Goal: Information Seeking & Learning: Check status

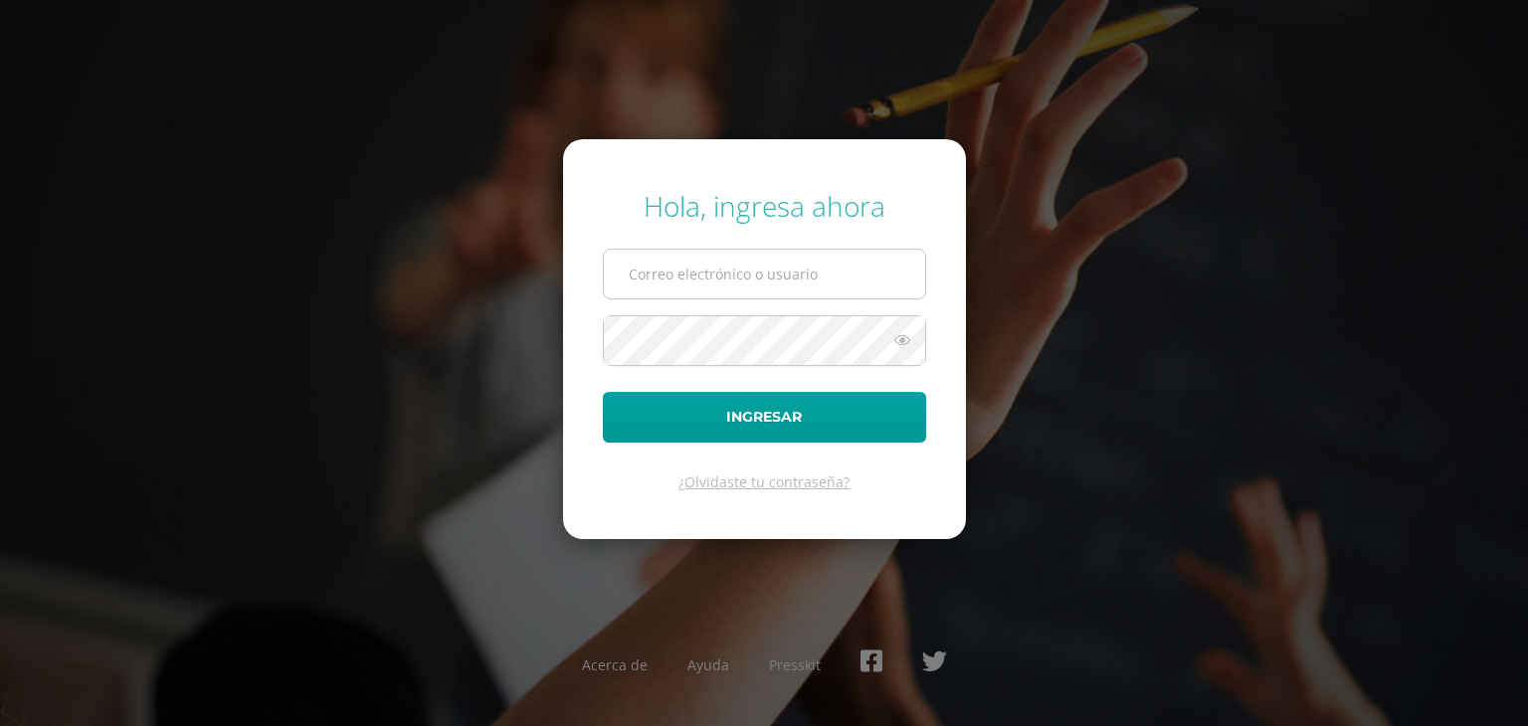
type input "andrea.jimenez@centroeducativoelvalle.edu.gt"
click at [685, 256] on input "andrea.jimenez@centroeducativoelvalle.edu.gt" at bounding box center [764, 274] width 321 height 49
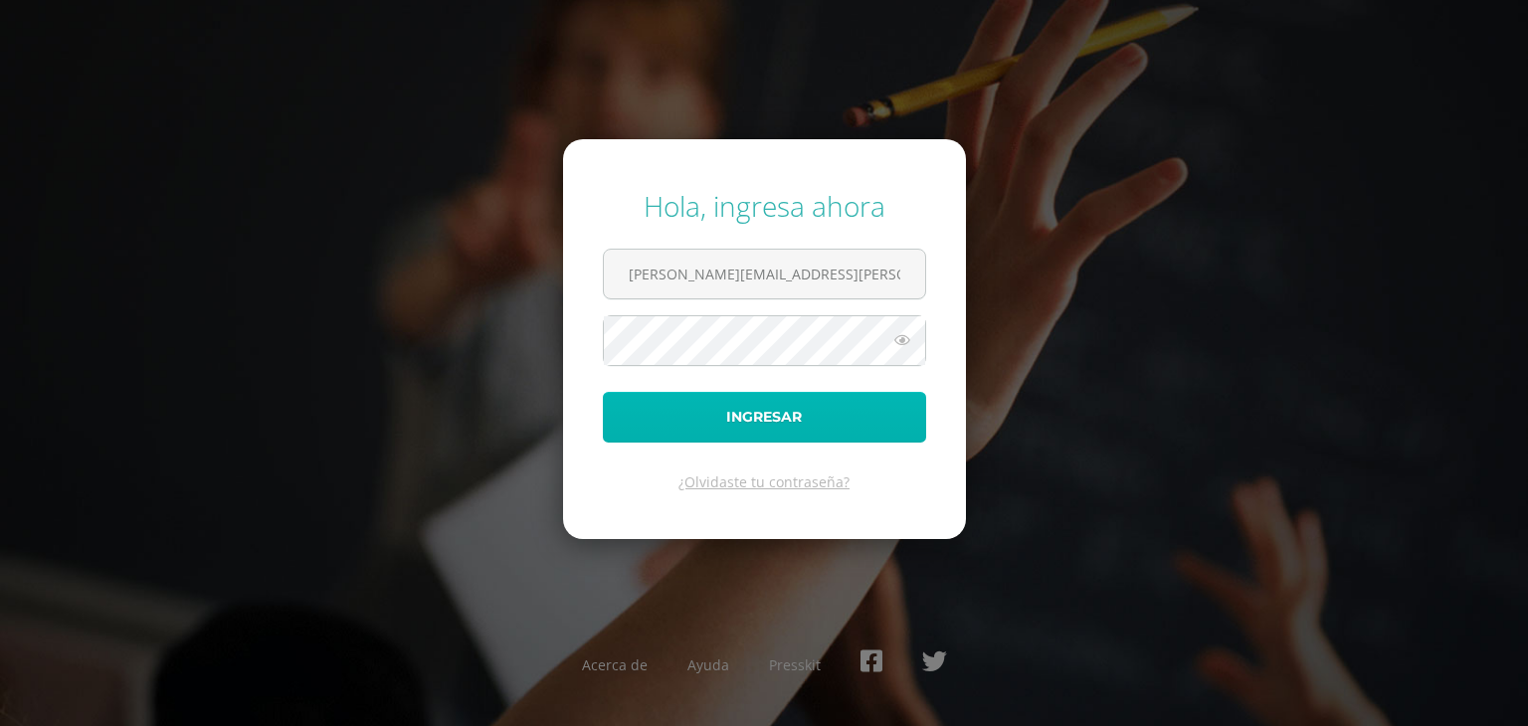
click at [810, 420] on button "Ingresar" at bounding box center [764, 417] width 323 height 51
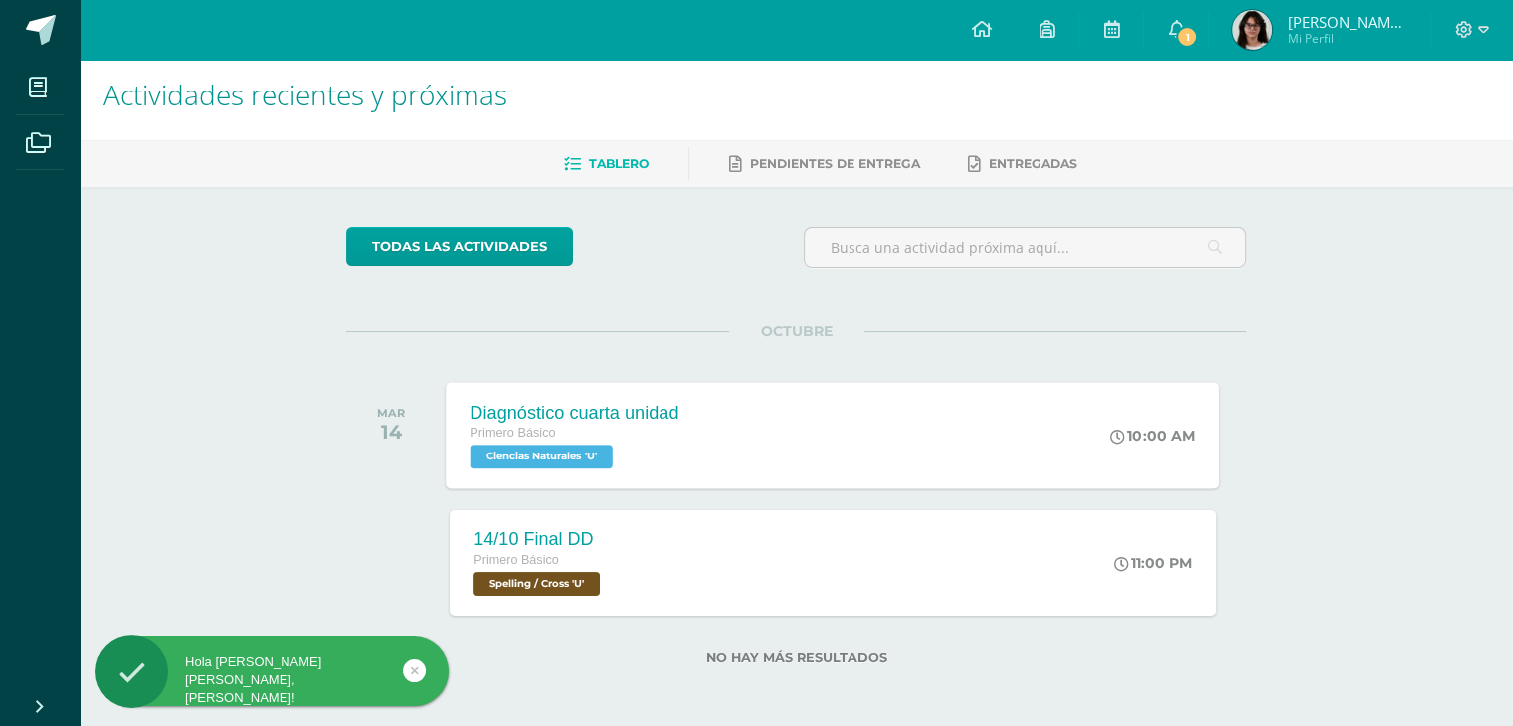
scroll to position [12, 0]
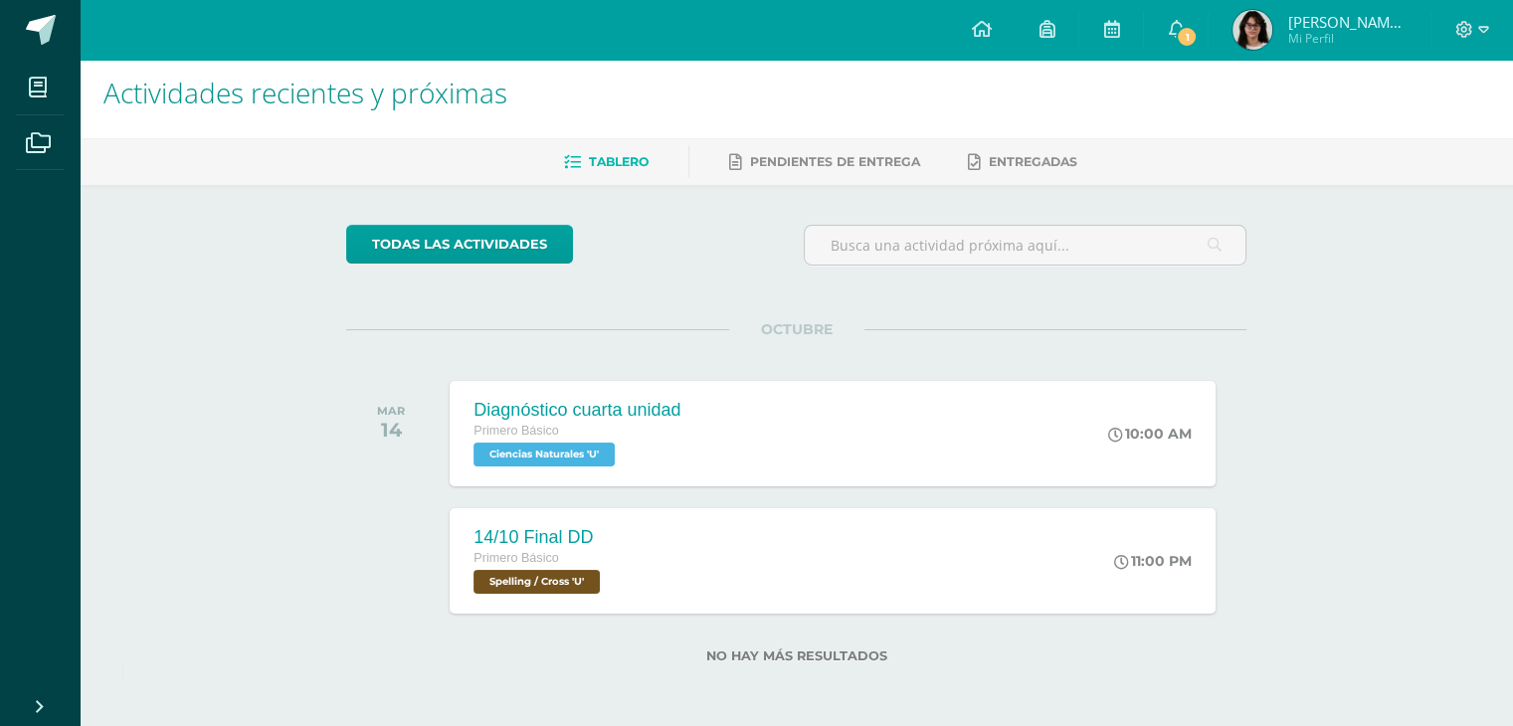
click at [593, 154] on span "Tablero" at bounding box center [619, 161] width 60 height 15
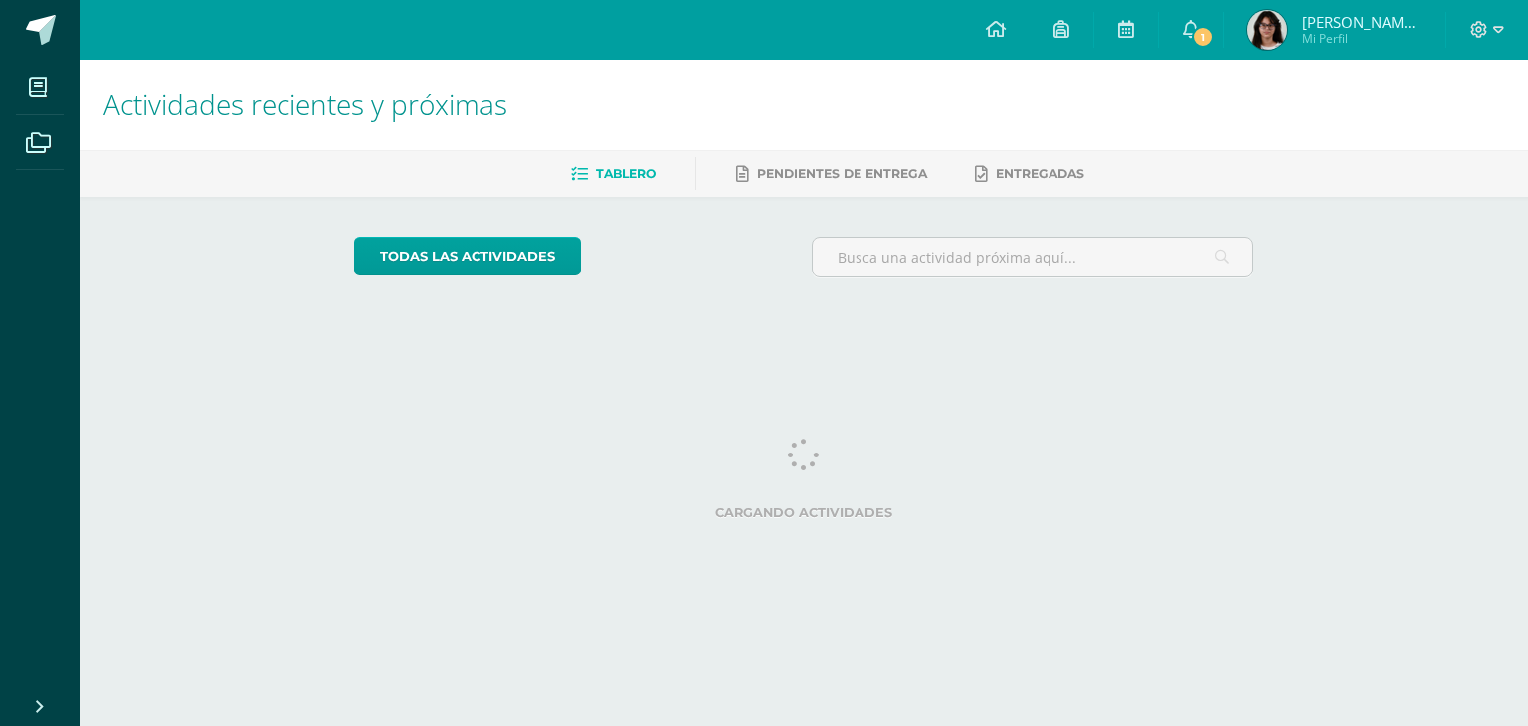
click at [618, 151] on div "Tablero Pendientes de entrega Entregadas" at bounding box center [828, 173] width 1496 height 47
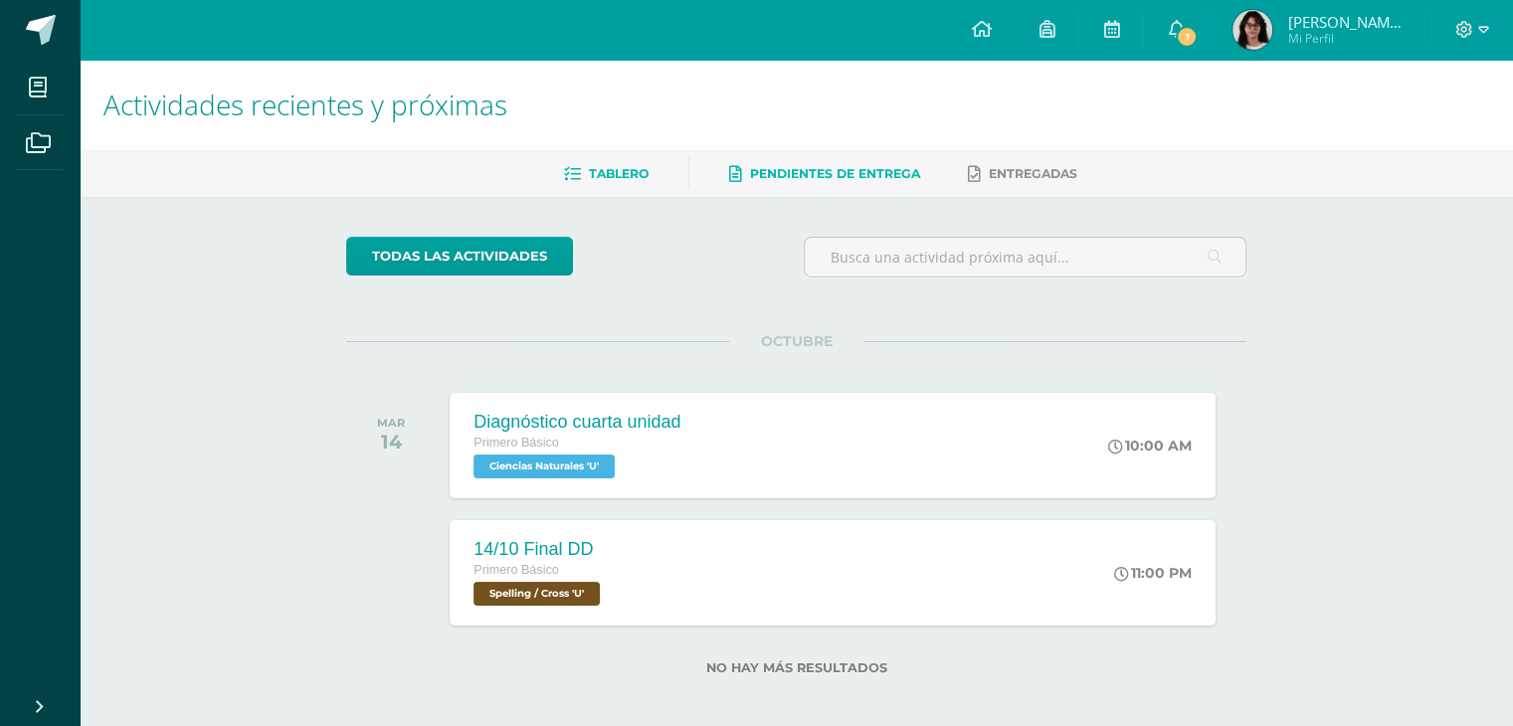
click at [840, 168] on span "Pendientes de entrega" at bounding box center [835, 173] width 170 height 15
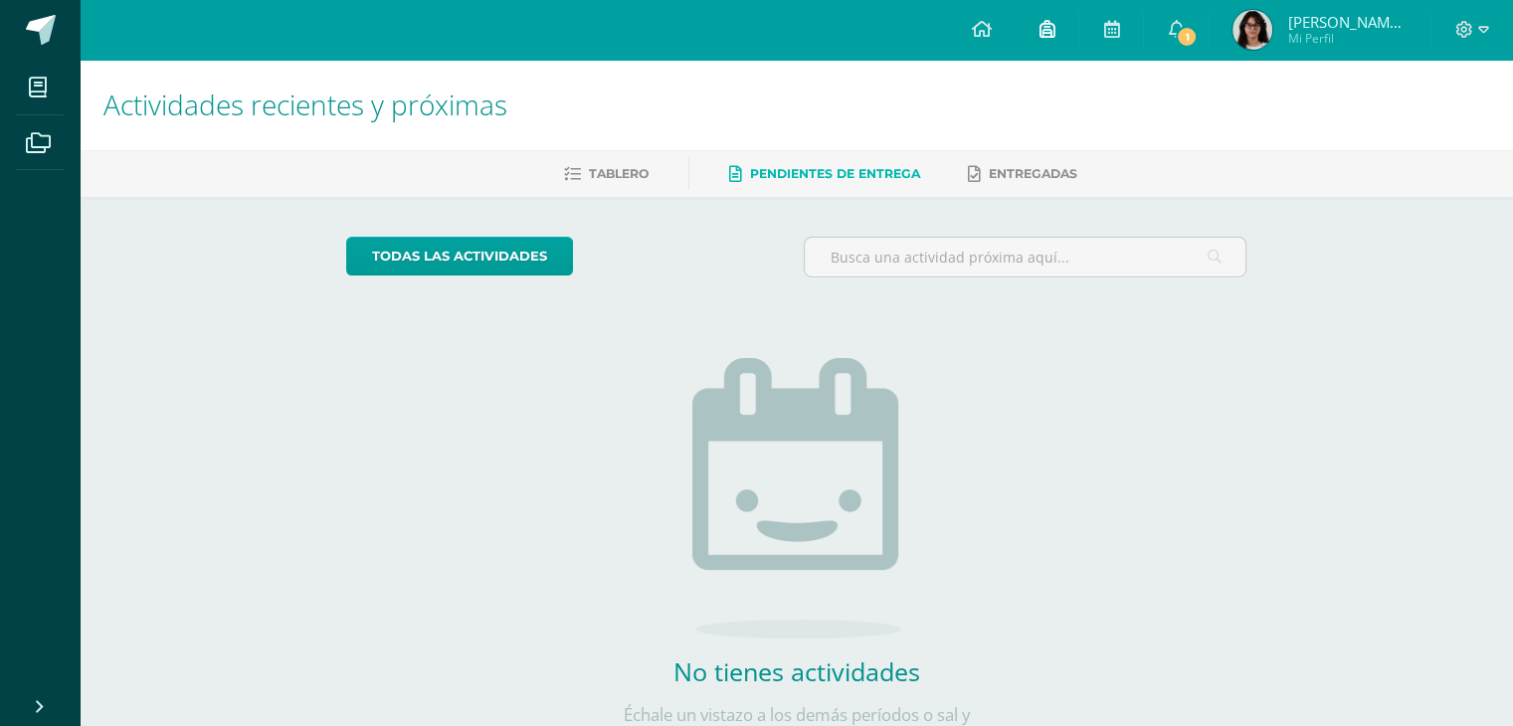
click at [1054, 29] on icon at bounding box center [1046, 29] width 16 height 18
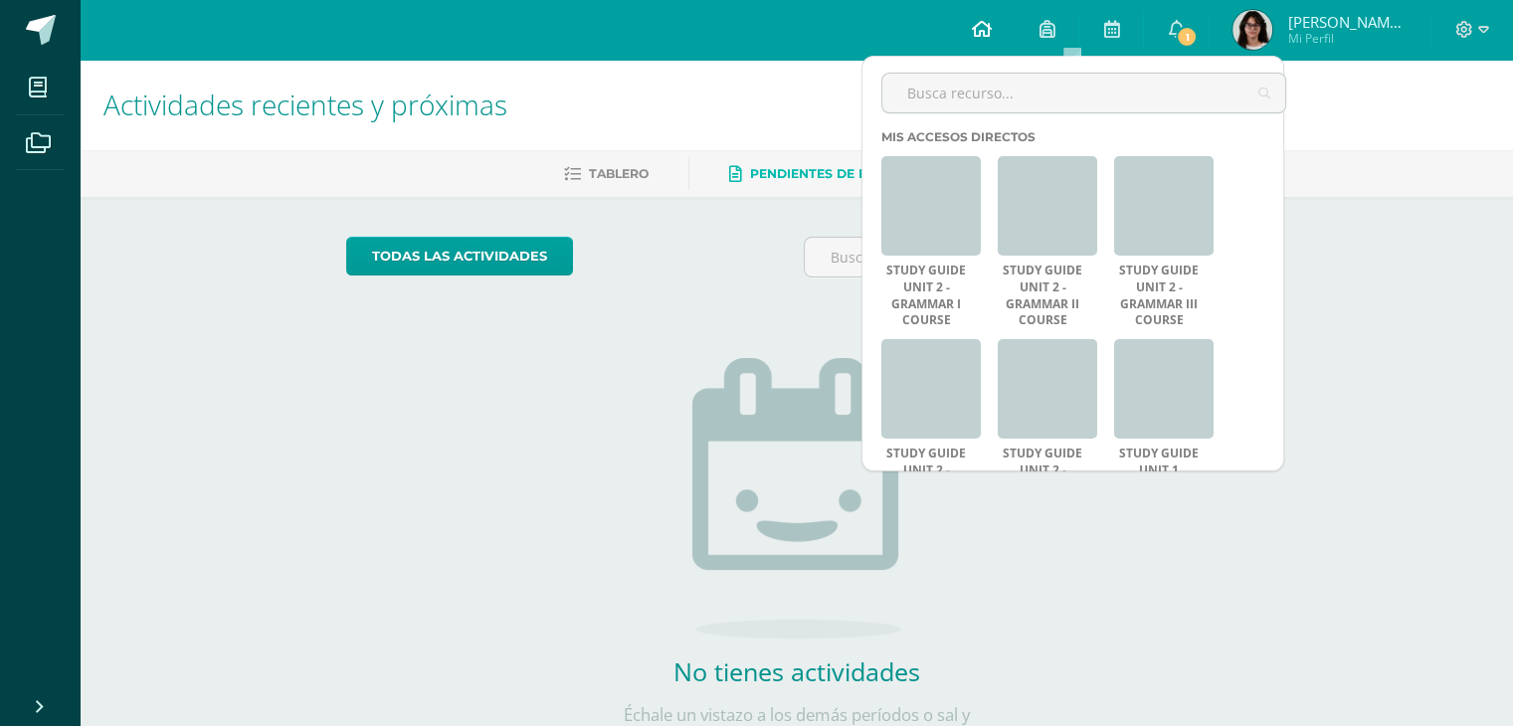
click at [990, 29] on icon at bounding box center [981, 29] width 20 height 18
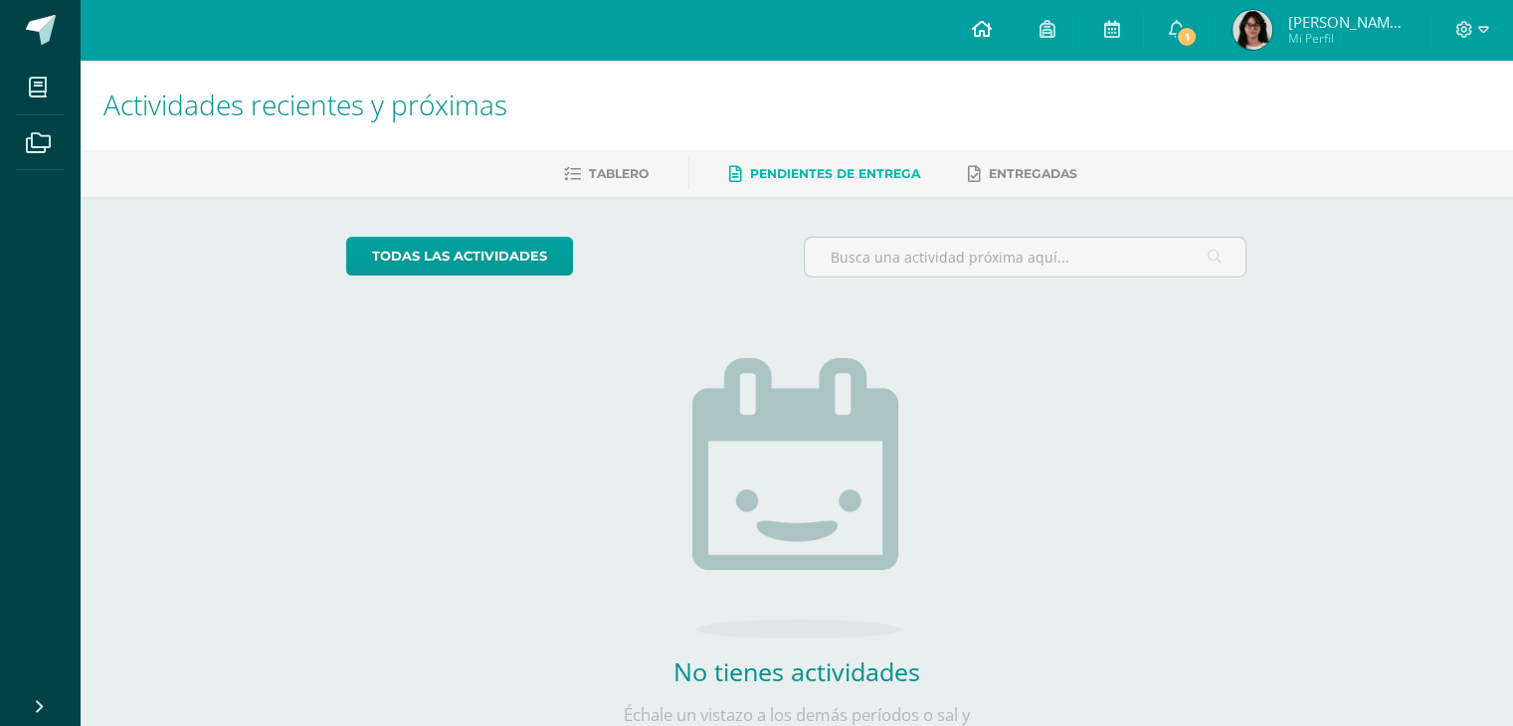
click at [990, 26] on icon at bounding box center [981, 29] width 20 height 18
click at [1125, 25] on link at bounding box center [1111, 30] width 64 height 60
click at [1119, 25] on icon at bounding box center [1111, 29] width 16 height 18
click at [1336, 34] on span "Mi Perfil" at bounding box center [1346, 38] width 119 height 17
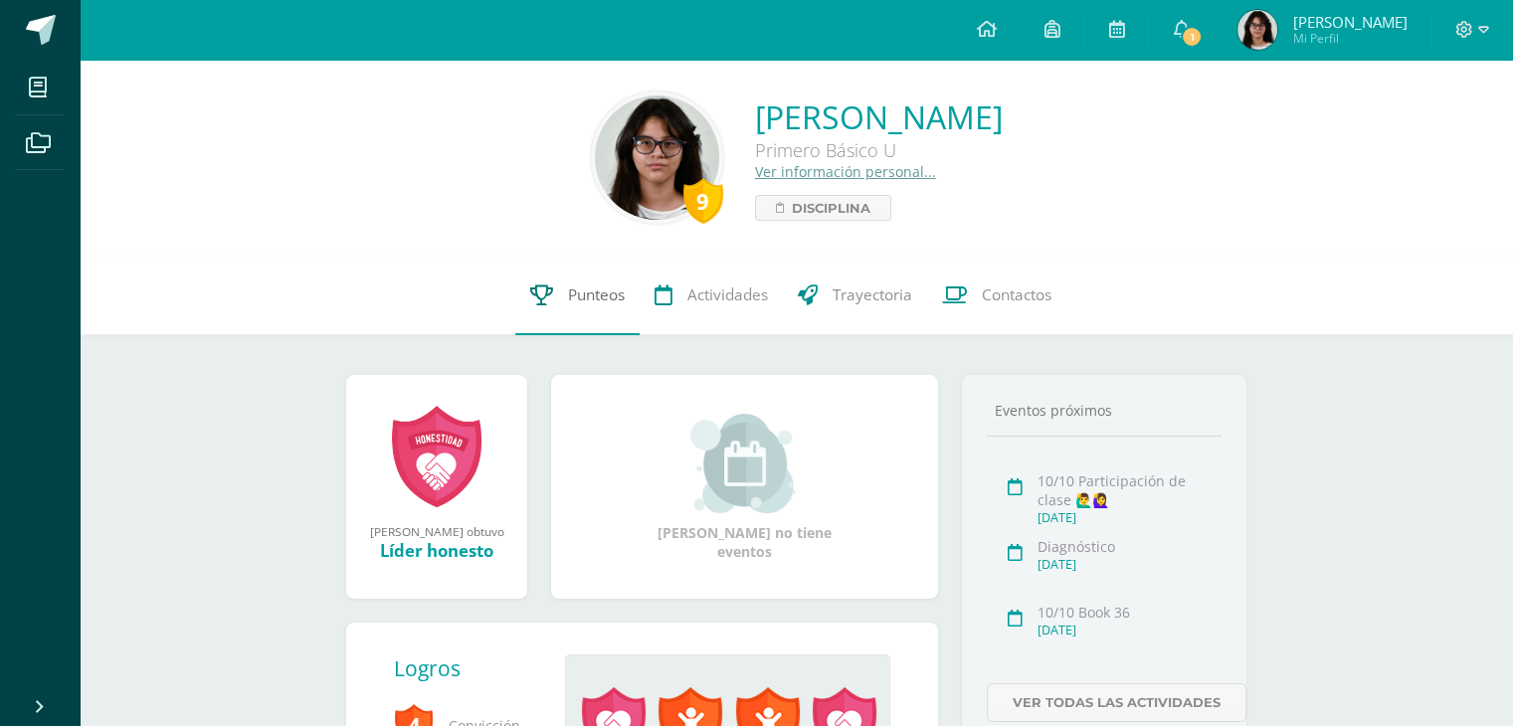
click at [577, 288] on span "Punteos" at bounding box center [596, 294] width 57 height 21
click at [581, 292] on span "Punteos" at bounding box center [596, 294] width 57 height 21
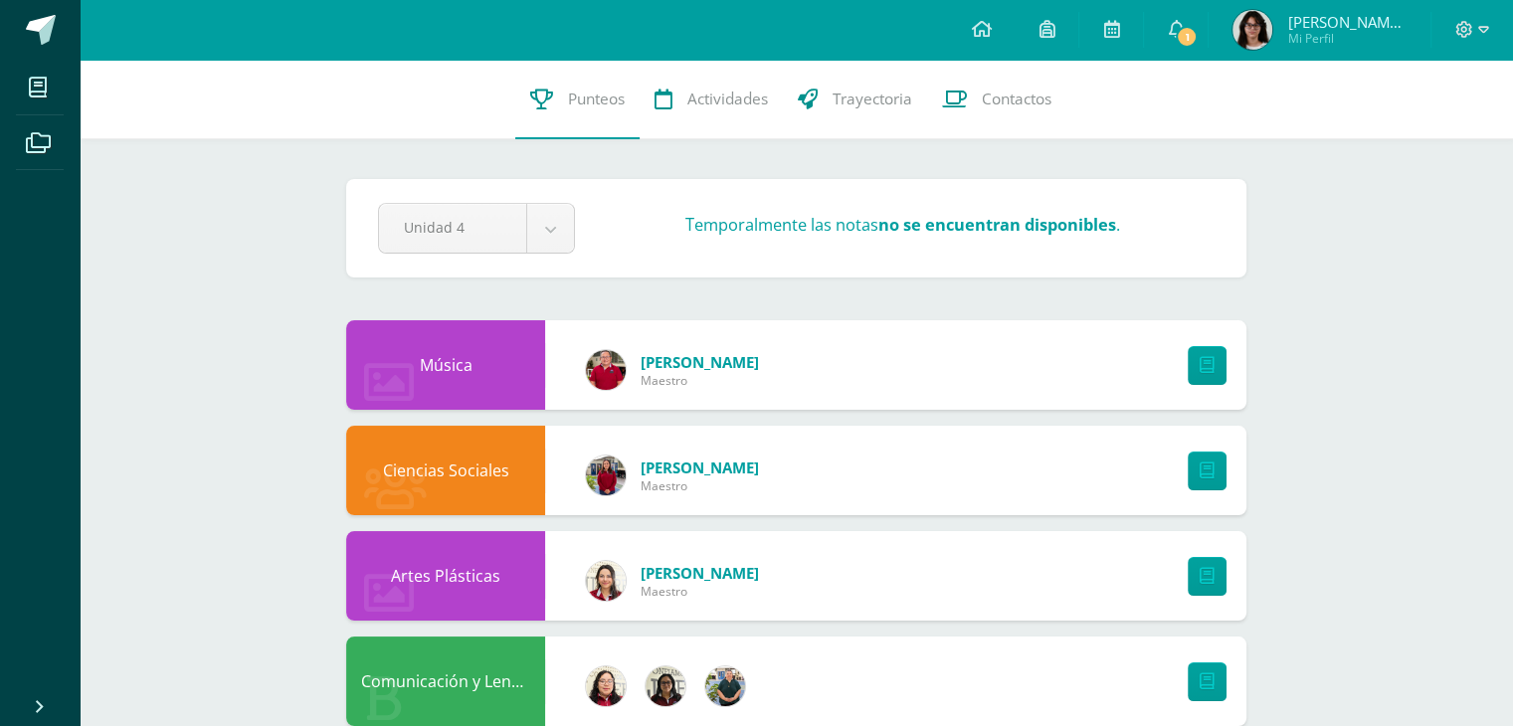
click at [457, 374] on div "Música" at bounding box center [445, 365] width 199 height 90
click at [1207, 355] on link at bounding box center [1206, 365] width 39 height 39
click at [1211, 467] on icon at bounding box center [1206, 470] width 15 height 17
click at [1193, 582] on link at bounding box center [1206, 576] width 39 height 39
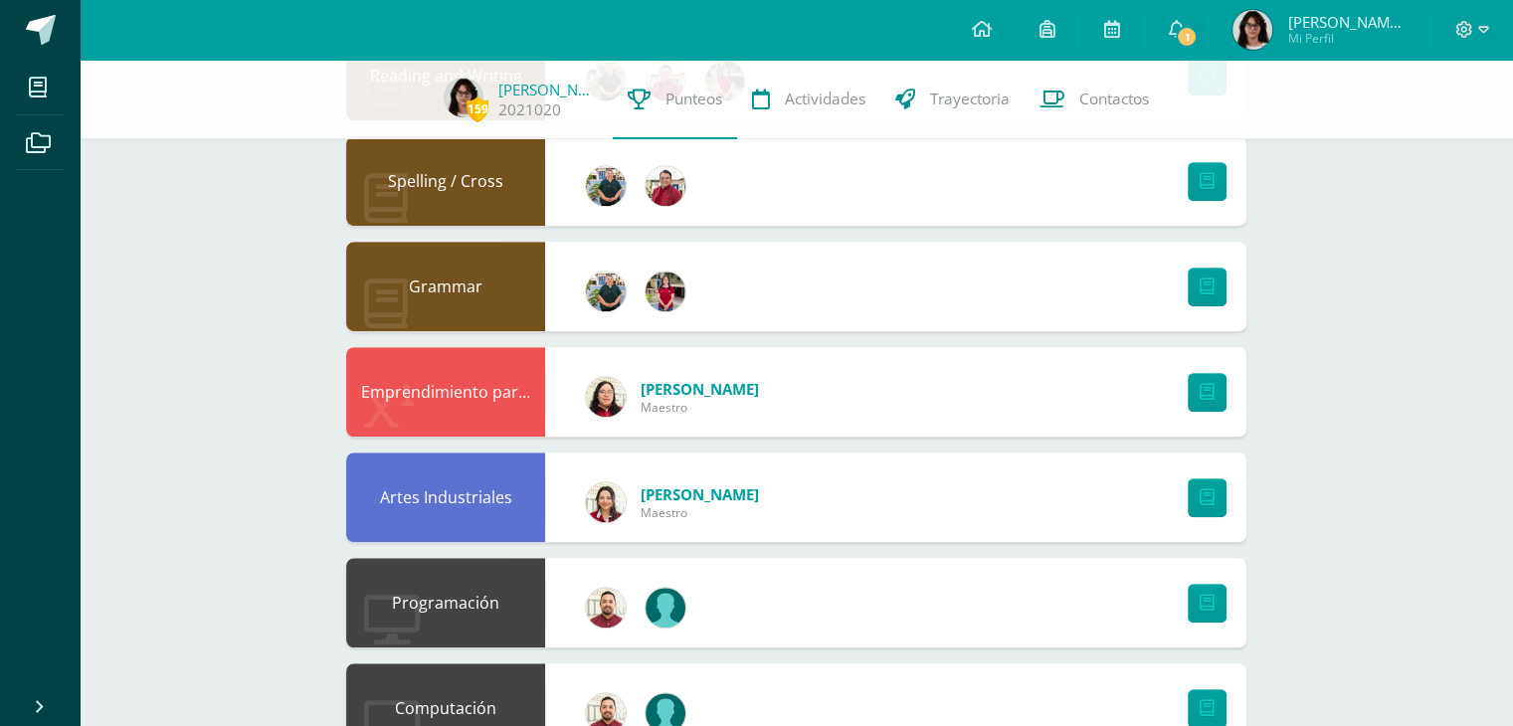
scroll to position [1297, 0]
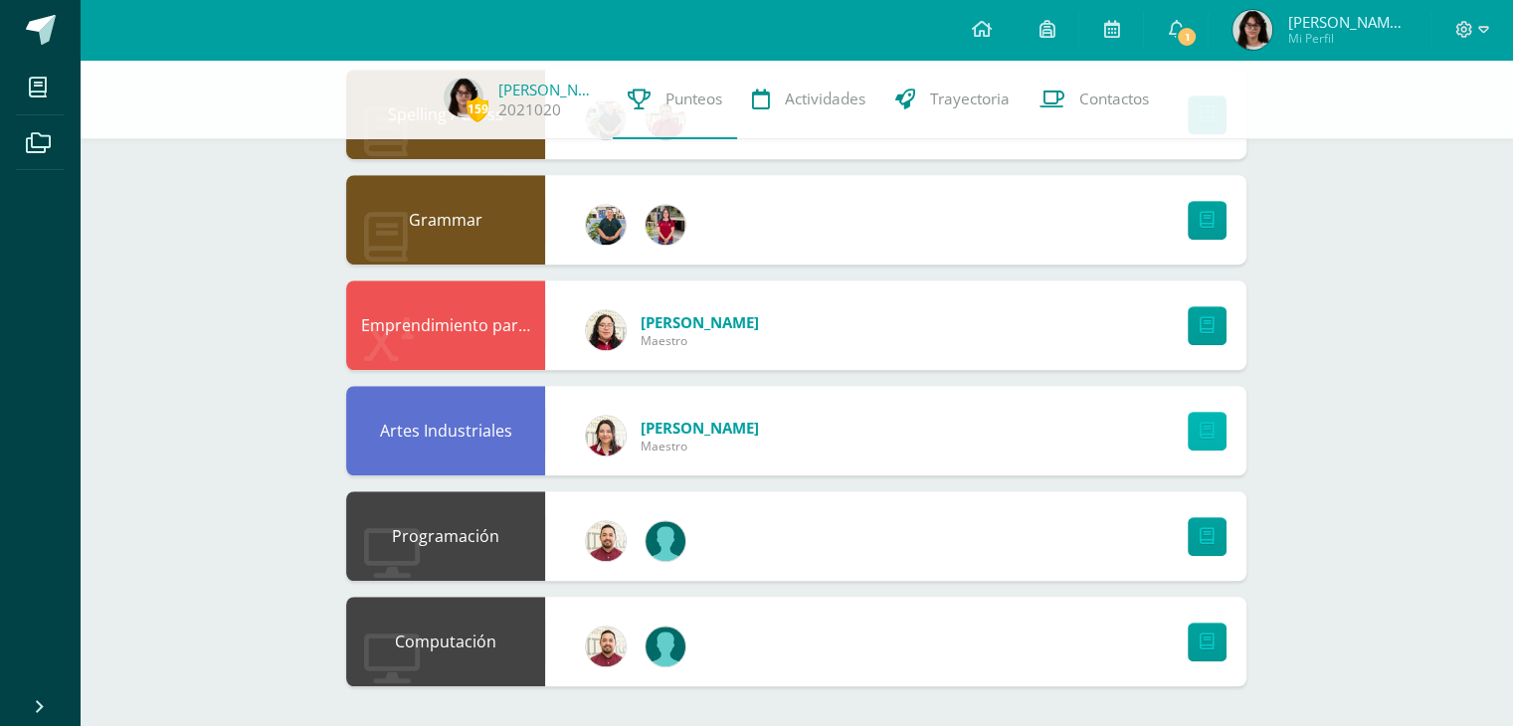
click at [1199, 425] on link at bounding box center [1206, 431] width 39 height 39
